Goal: Task Accomplishment & Management: Manage account settings

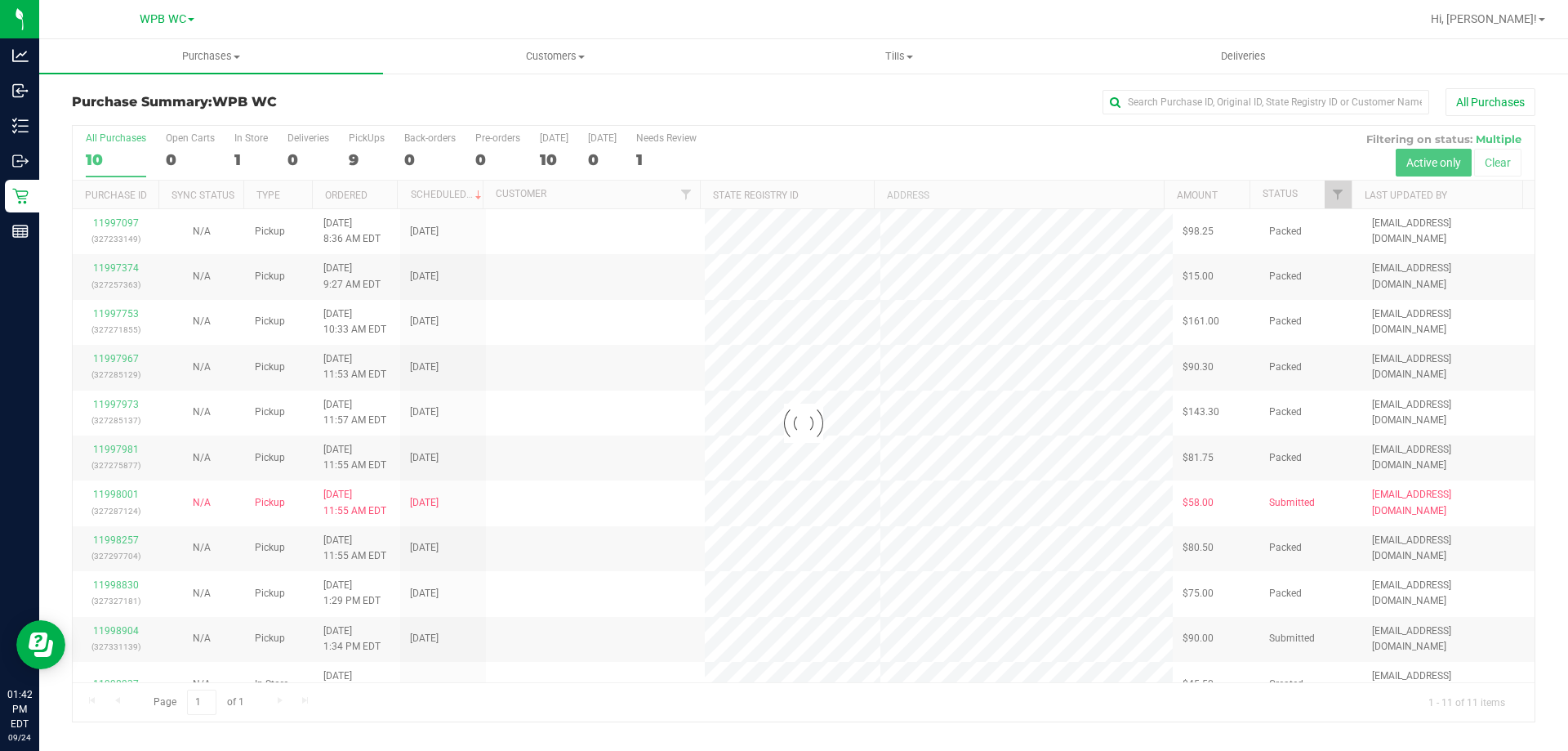
click at [131, 165] on div at bounding box center [803, 423] width 1462 height 595
click at [126, 163] on div at bounding box center [803, 423] width 1462 height 595
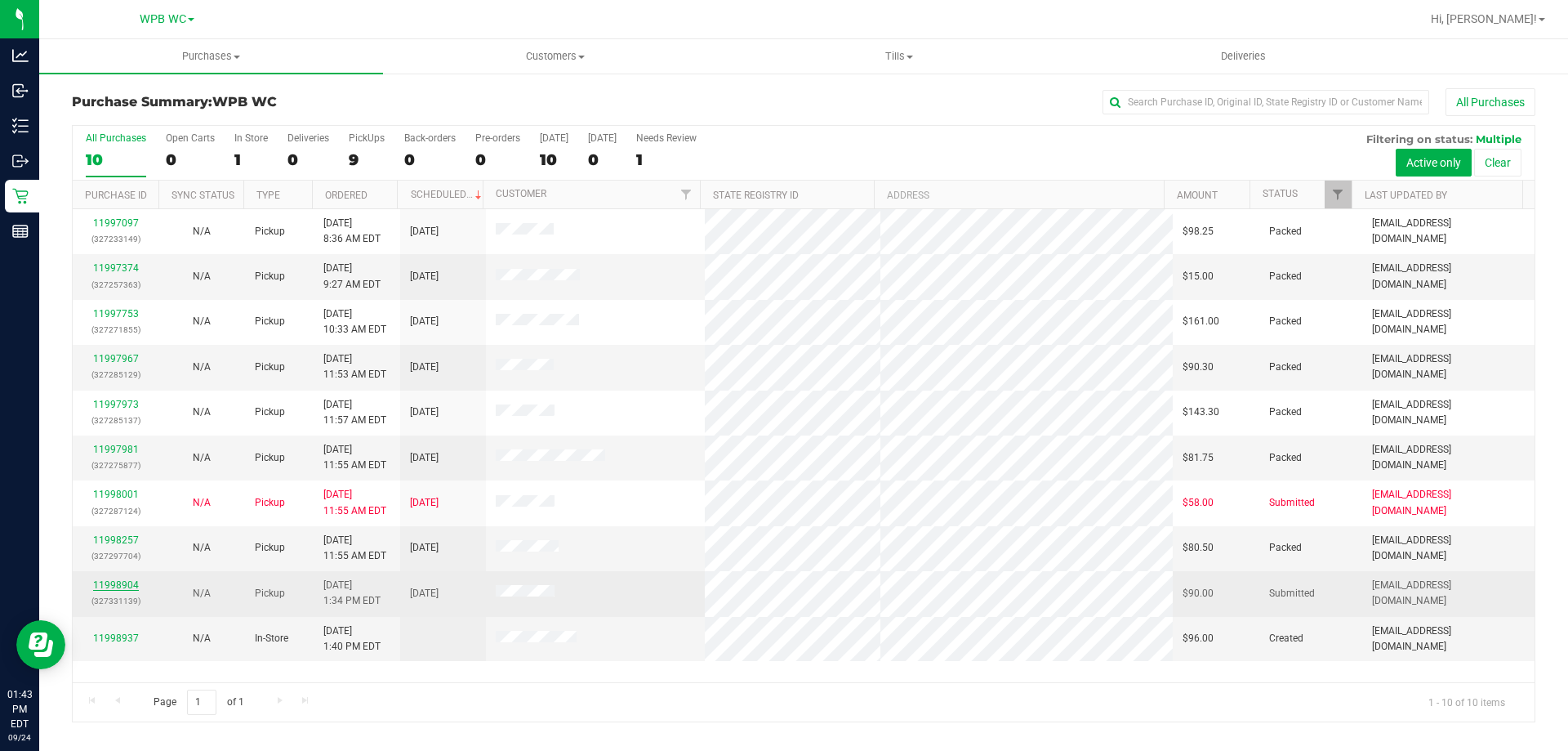
click at [116, 585] on link "11998904" at bounding box center [116, 585] width 45 height 12
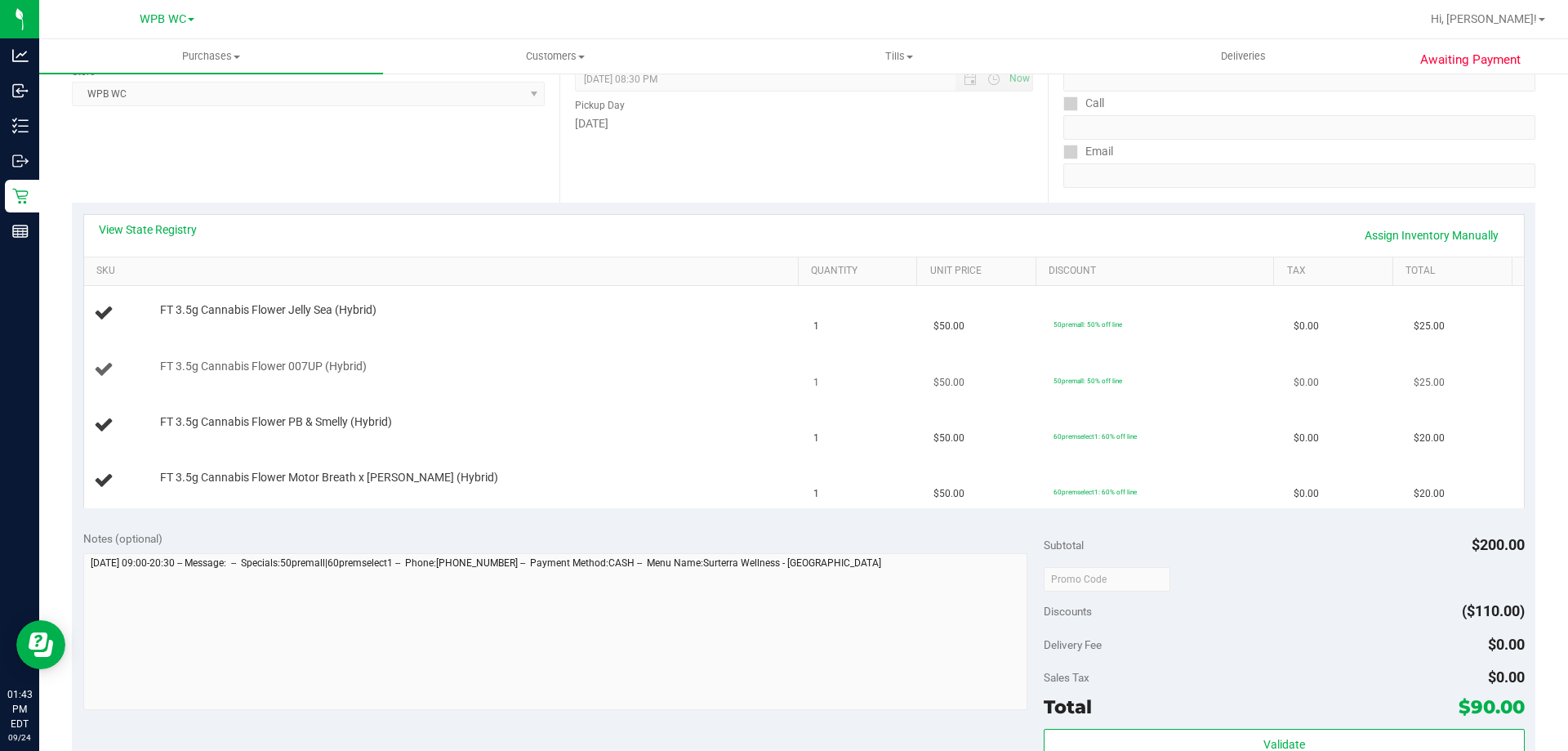
scroll to position [245, 0]
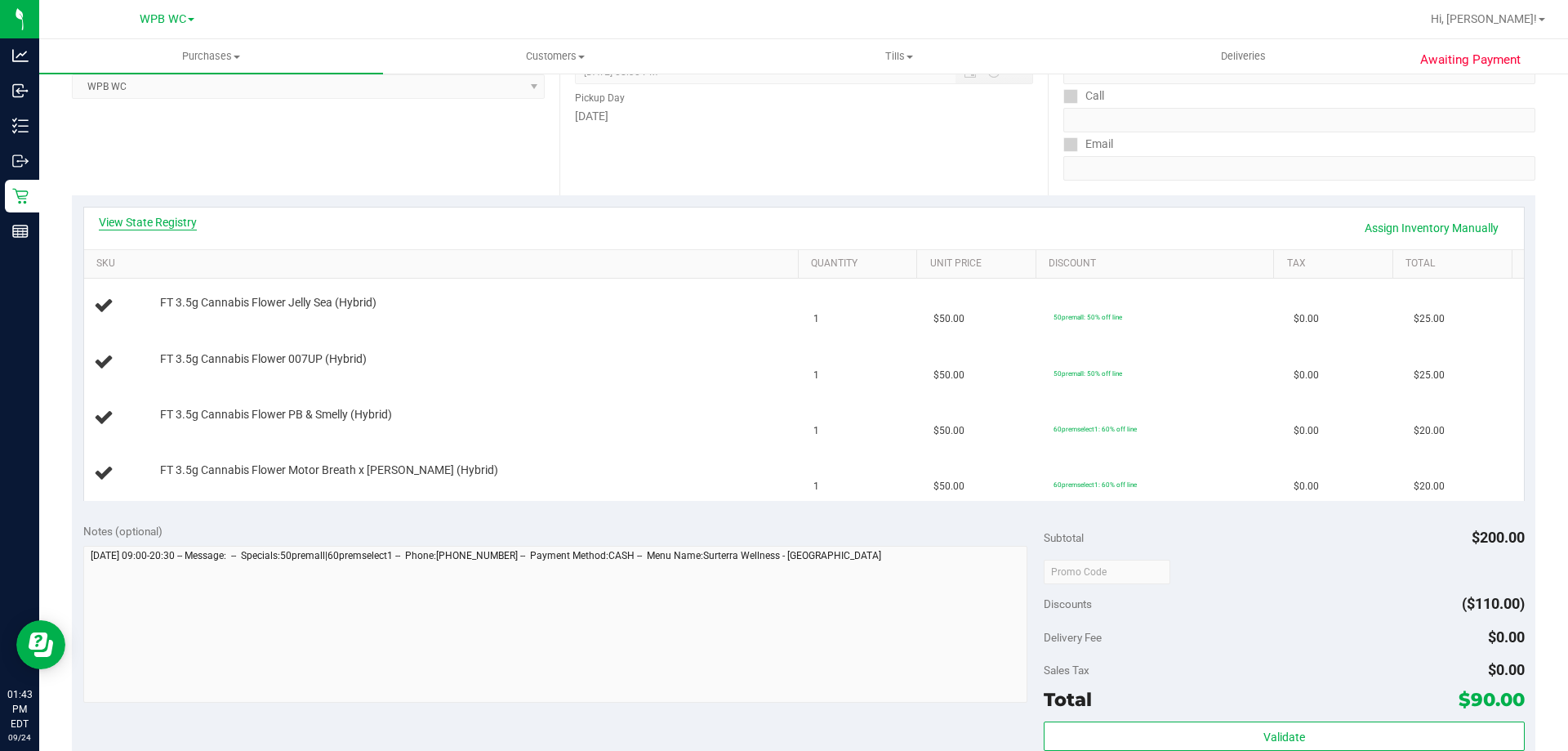
click at [163, 225] on link "View State Registry" at bounding box center [148, 221] width 98 height 17
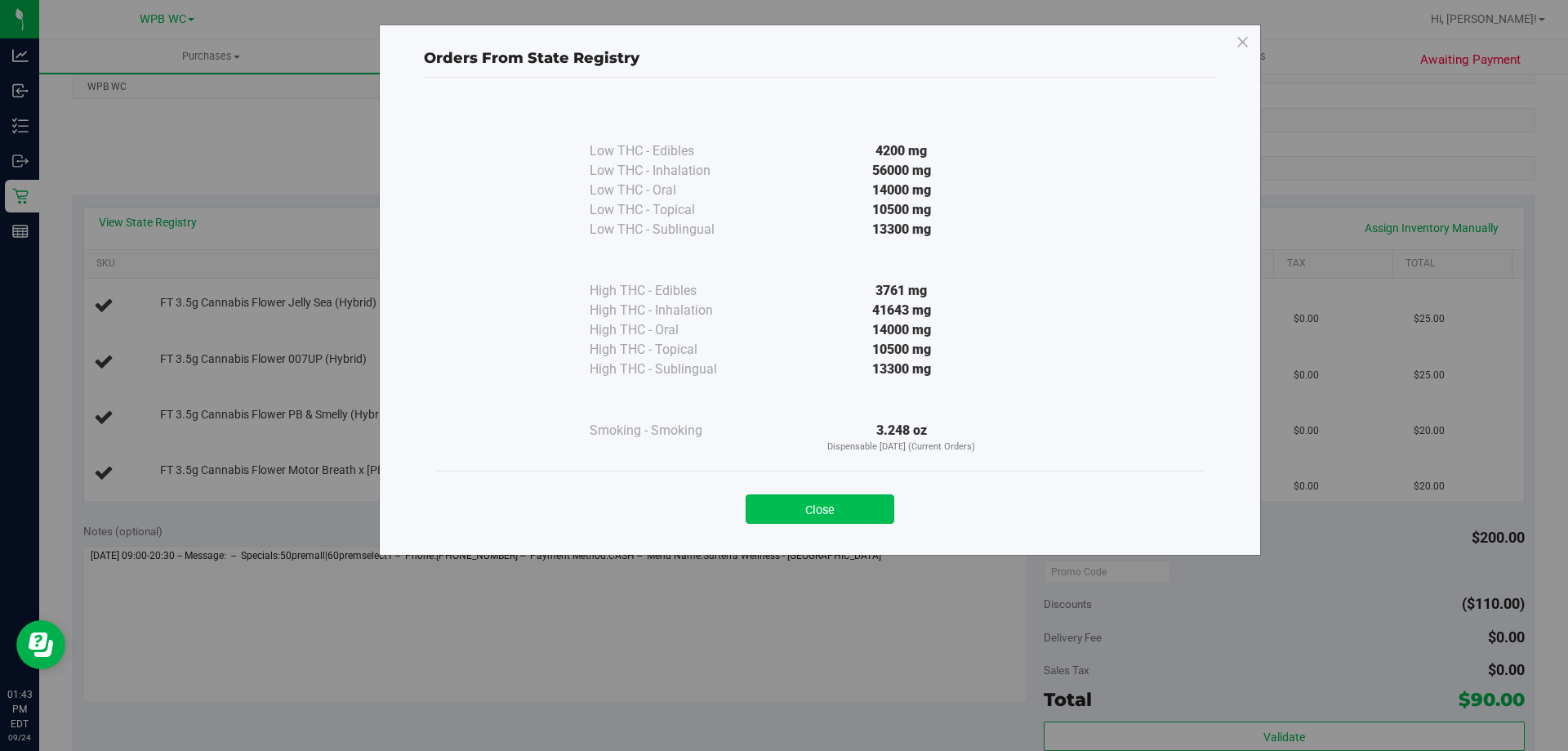
click at [855, 505] on button "Close" at bounding box center [820, 509] width 149 height 30
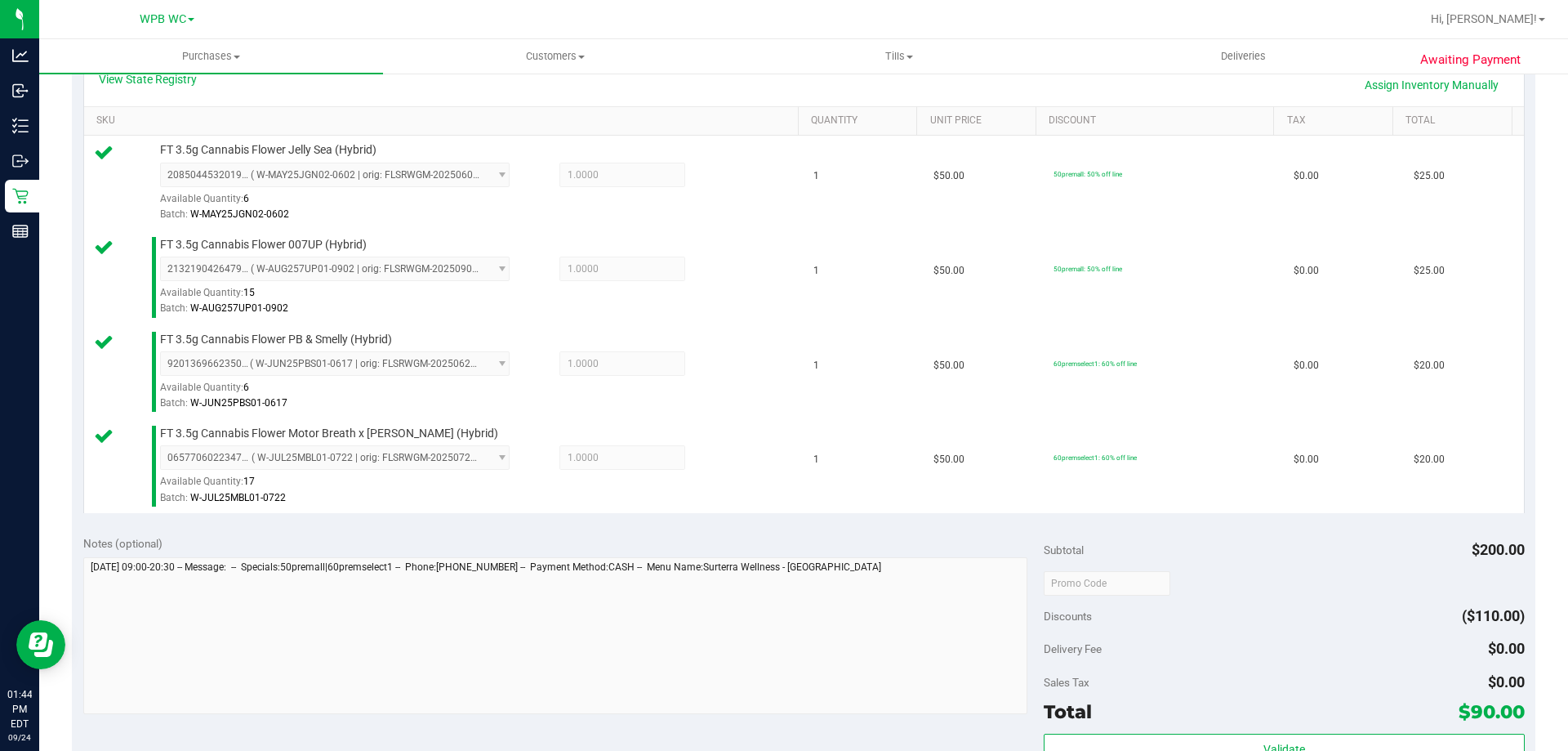
scroll to position [735, 0]
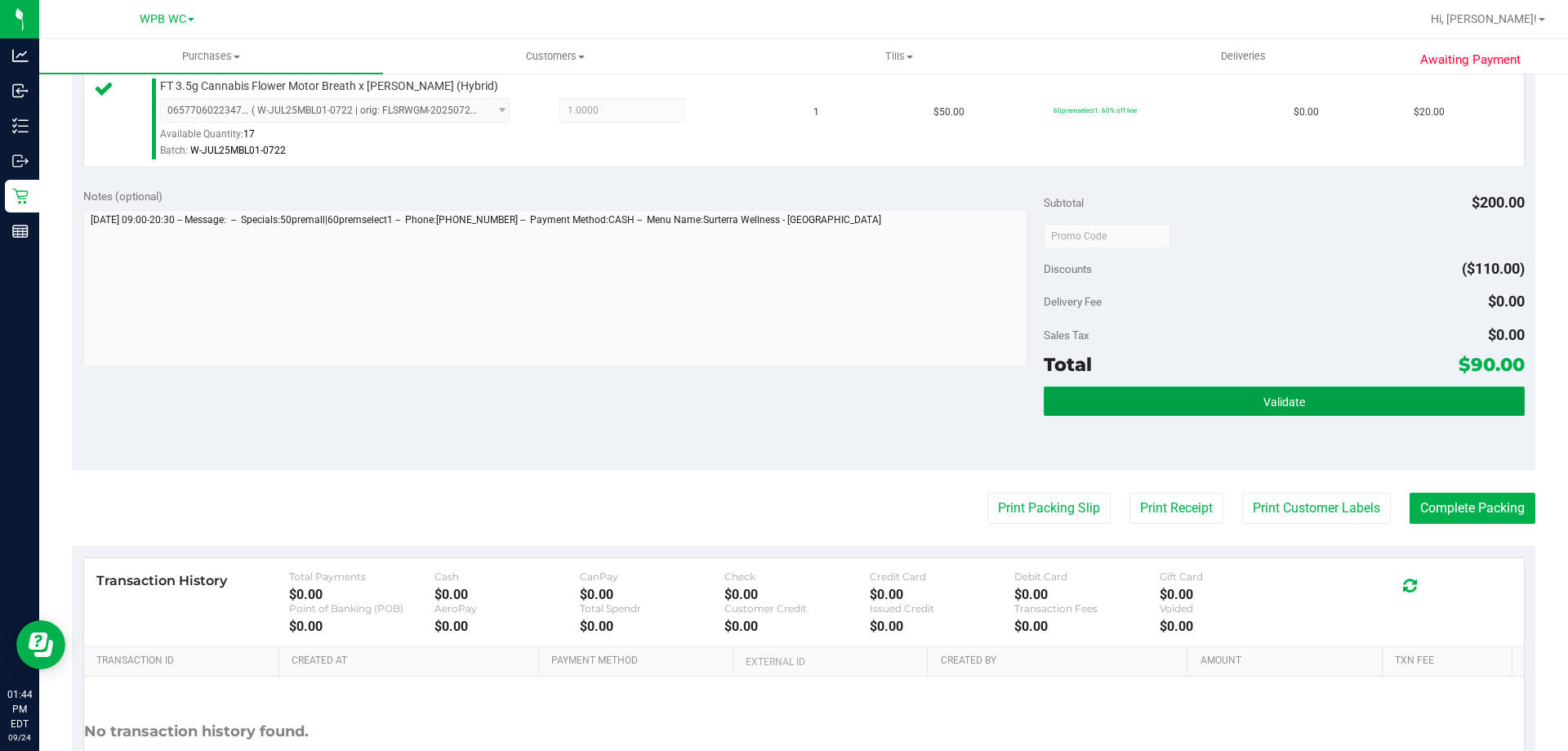
click at [1307, 410] on button "Validate" at bounding box center [1284, 401] width 480 height 30
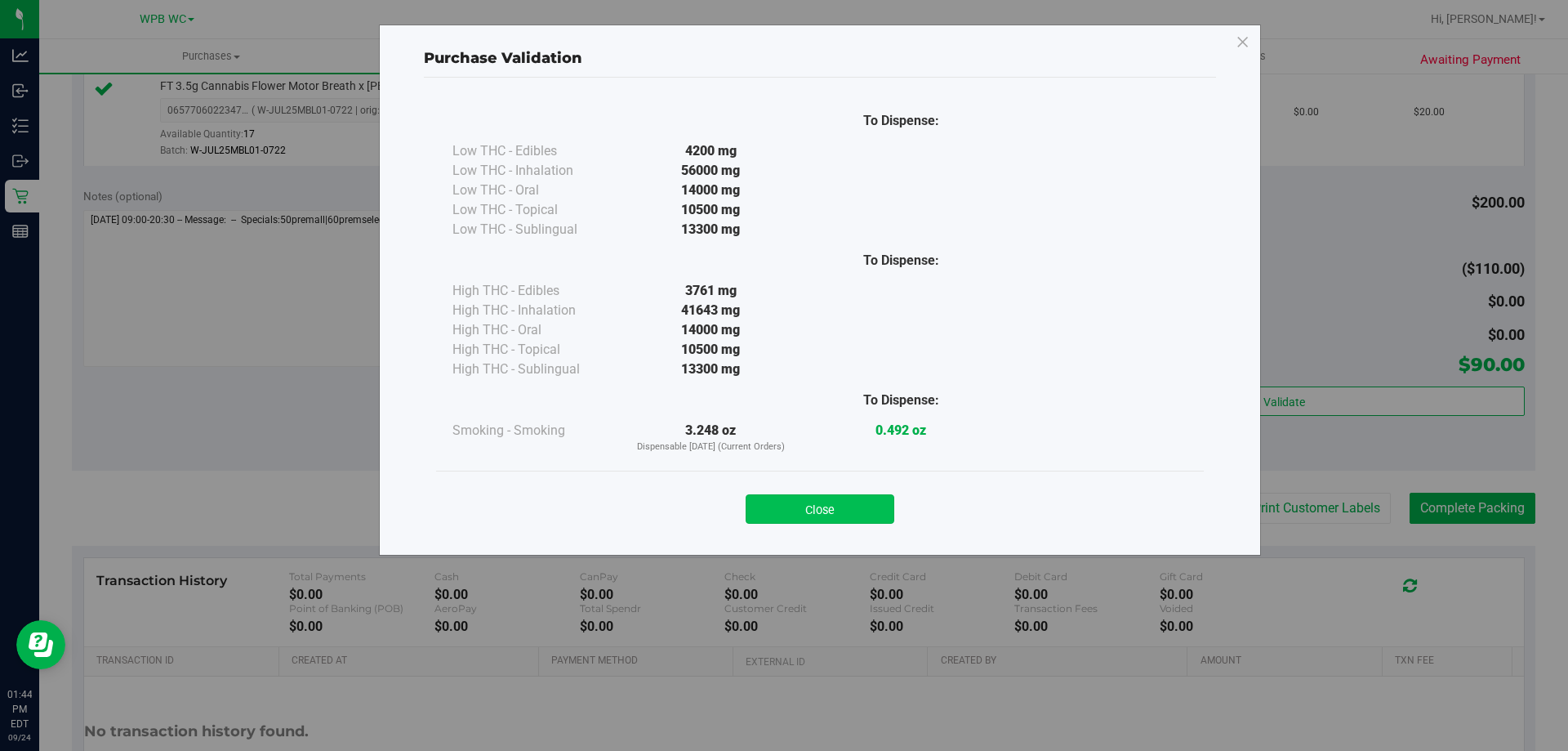
click at [851, 510] on button "Close" at bounding box center [820, 509] width 149 height 30
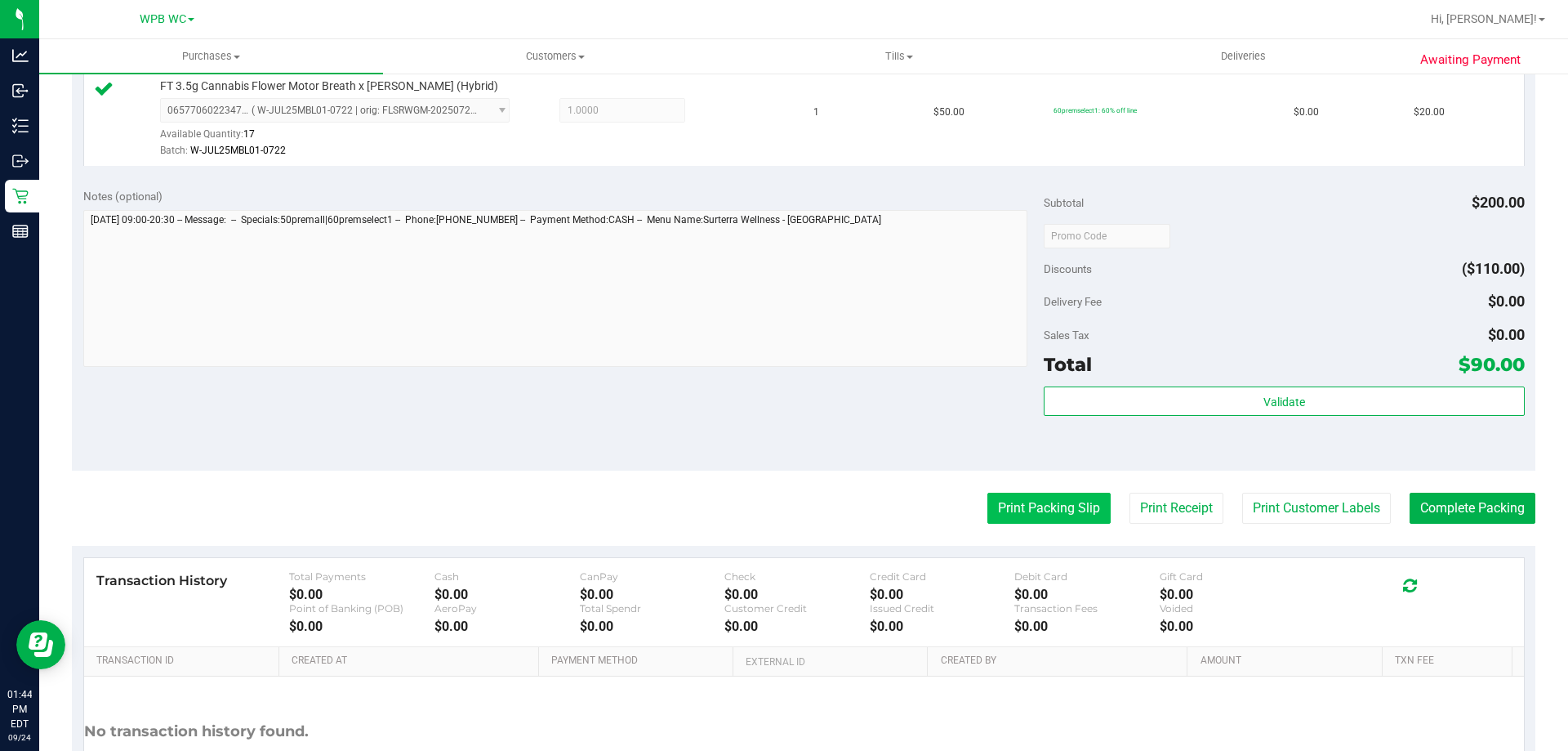
click at [1026, 495] on button "Print Packing Slip" at bounding box center [1048, 508] width 123 height 31
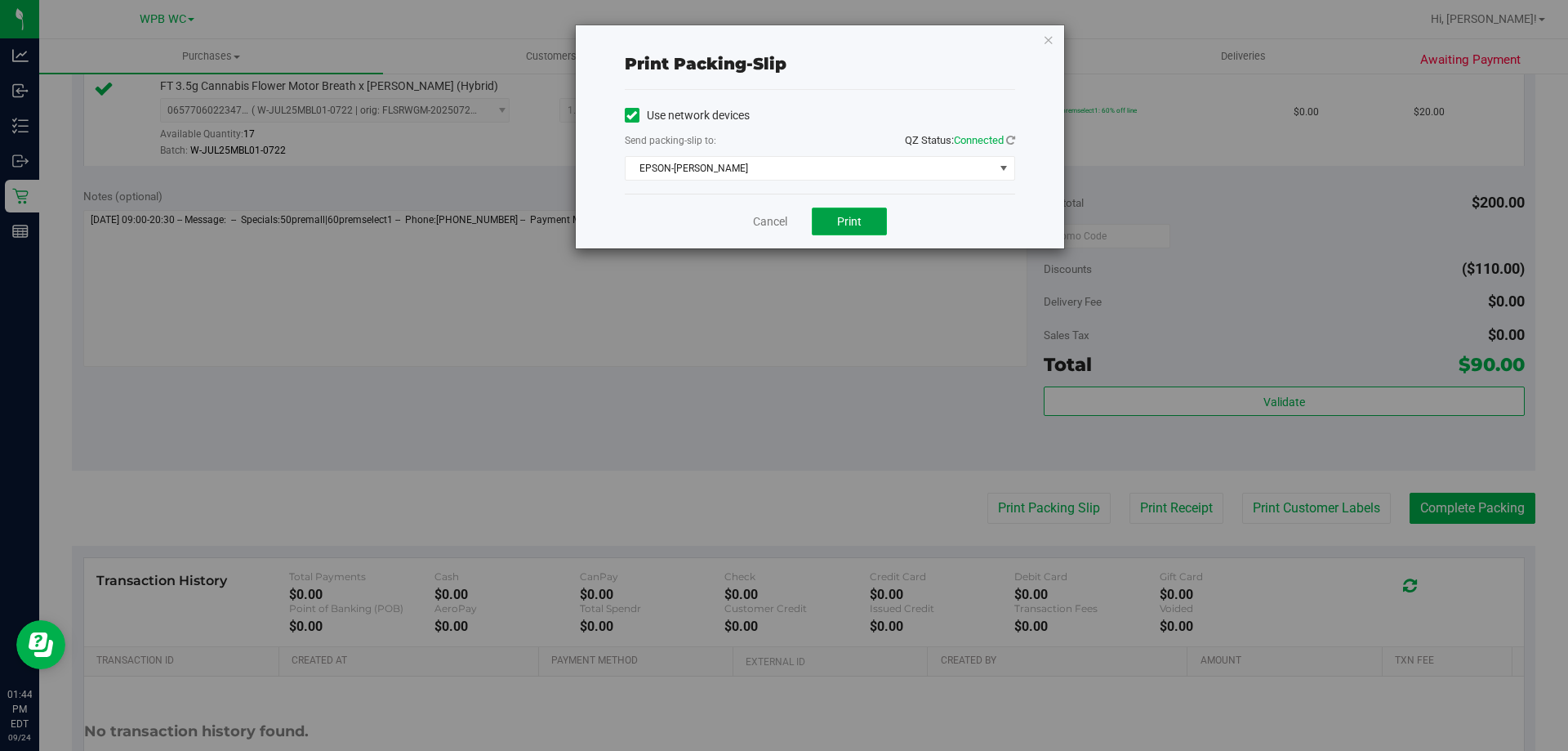
click at [860, 232] on button "Print" at bounding box center [849, 221] width 75 height 28
click at [754, 219] on link "Cancel" at bounding box center [770, 221] width 34 height 17
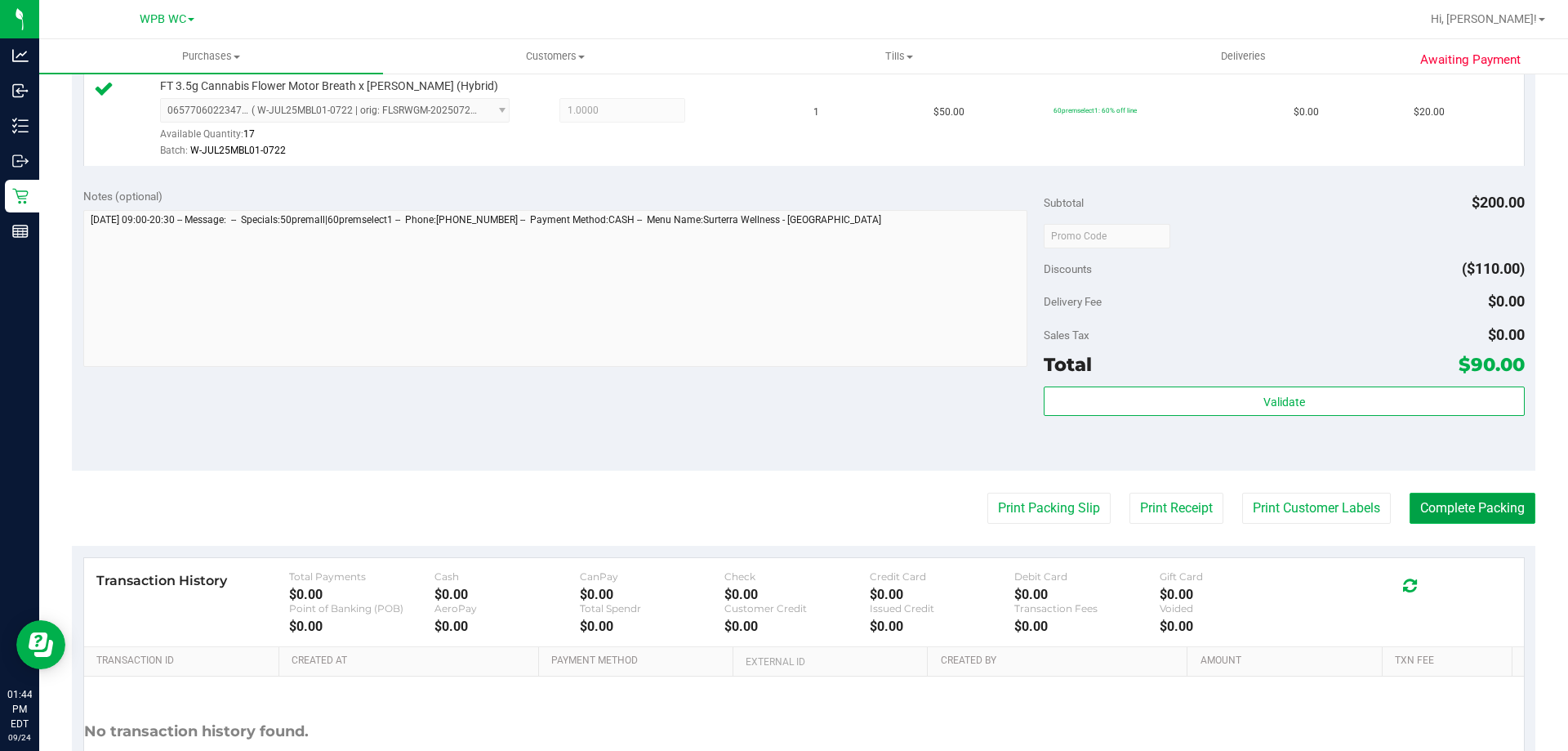
click at [1502, 503] on button "Complete Packing" at bounding box center [1473, 508] width 126 height 31
